Goal: Task Accomplishment & Management: Manage account settings

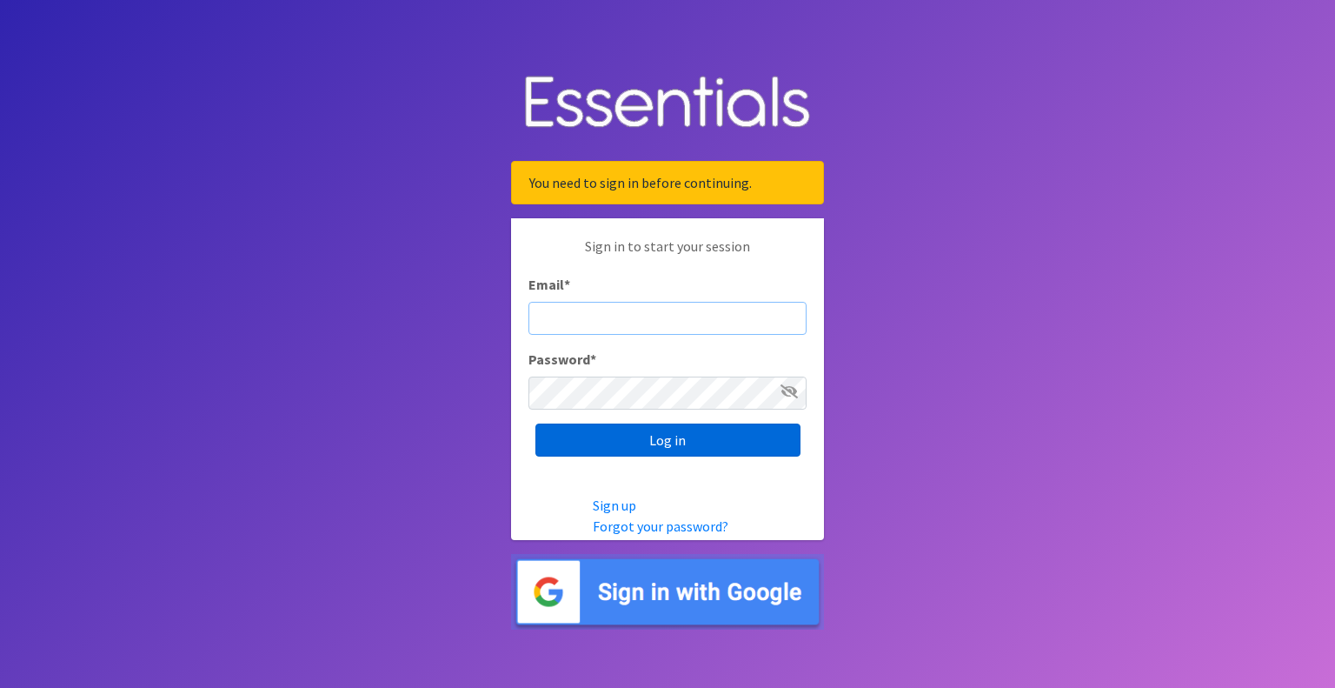
type input "[EMAIL_ADDRESS][PERSON_NAME][DOMAIN_NAME]"
click at [654, 435] on input "Log in" at bounding box center [667, 439] width 265 height 33
type input "[EMAIL_ADDRESS][PERSON_NAME][DOMAIN_NAME]"
click at [663, 448] on input "Log in" at bounding box center [667, 439] width 265 height 33
